Goal: Task Accomplishment & Management: Manage account settings

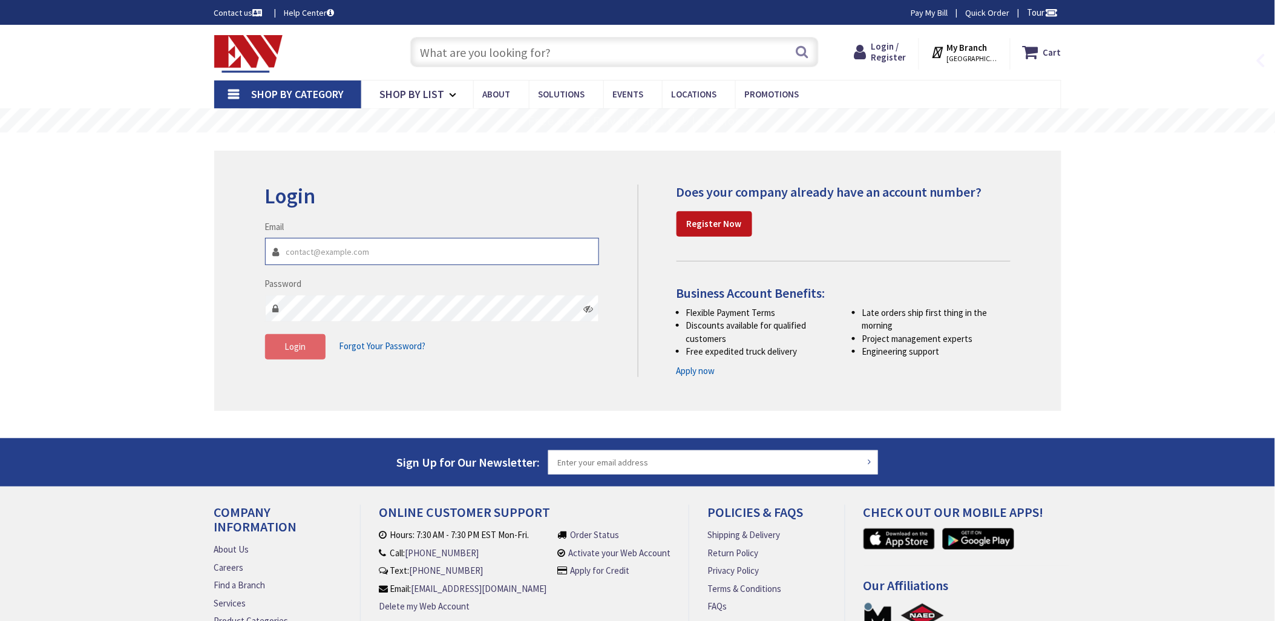
type input "[EMAIL_ADDRESS][DOMAIN_NAME]"
click at [300, 347] on span "Login" at bounding box center [294, 346] width 21 height 11
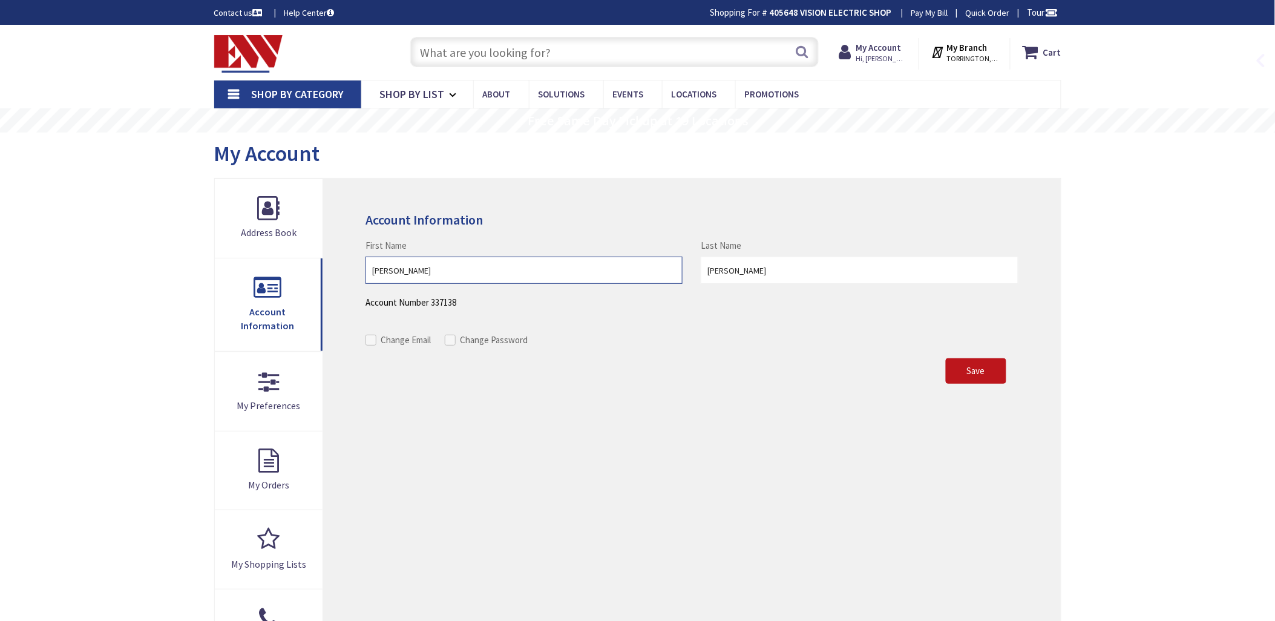
click at [385, 283] on input "[PERSON_NAME]" at bounding box center [523, 270] width 317 height 27
type input "[PERSON_NAME]"
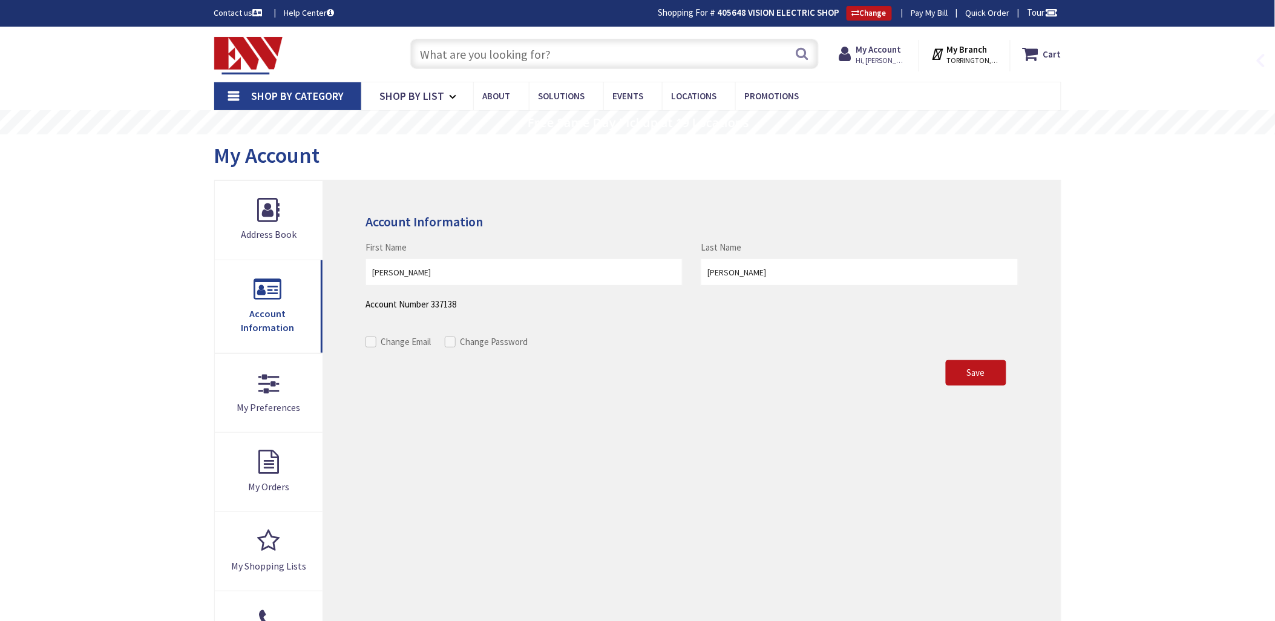
click at [431, 51] on input "text" at bounding box center [614, 54] width 408 height 30
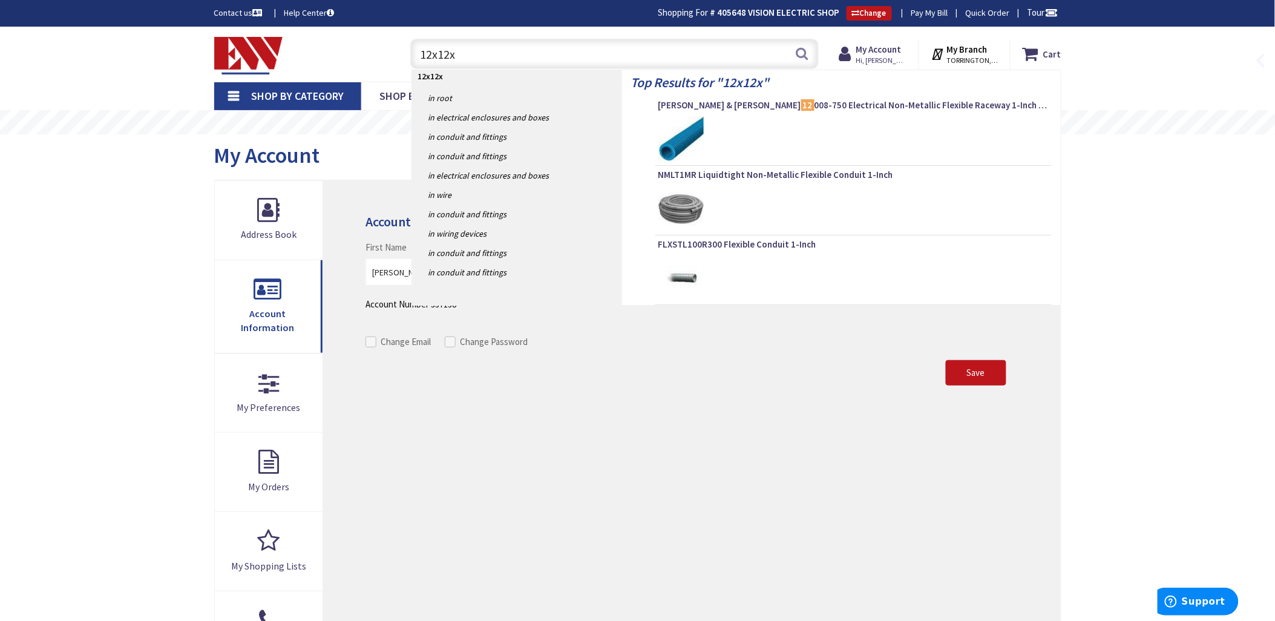
type input "12x12x4"
